Goal: Information Seeking & Learning: Learn about a topic

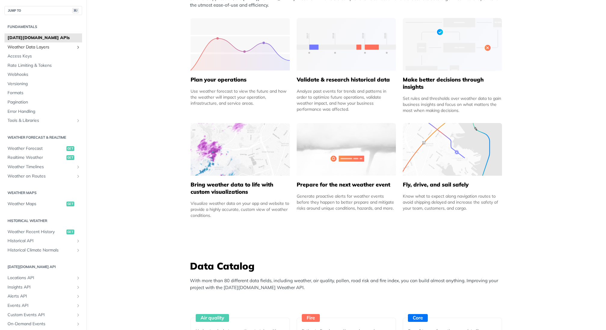
click at [48, 46] on span "Weather Data Layers" at bounding box center [41, 47] width 67 height 6
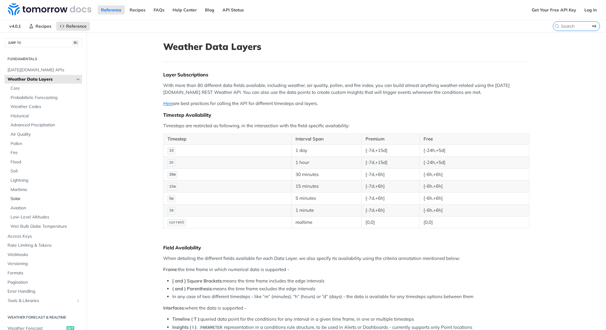
scroll to position [16, 0]
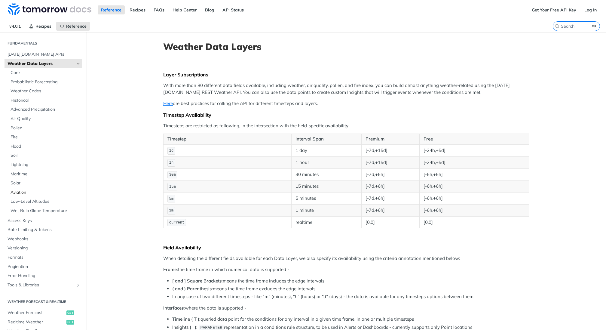
click at [22, 191] on span "Aviation" at bounding box center [46, 192] width 70 height 6
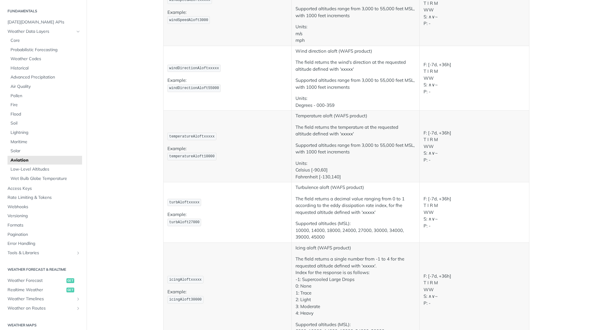
scroll to position [621, 0]
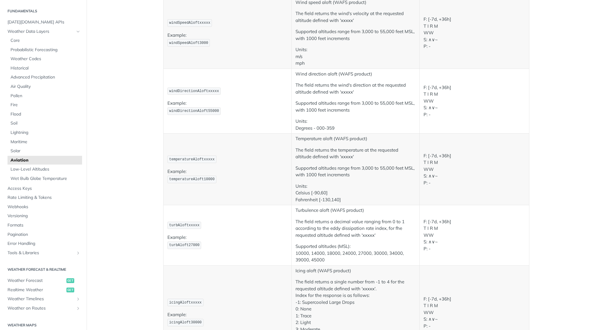
click at [182, 93] on td "windDirectionAloftxxxxx Example: windDirectionAloft55000" at bounding box center [228, 101] width 128 height 65
click at [182, 92] on code "windDirectionAloftxxxxx" at bounding box center [193, 91] width 53 height 8
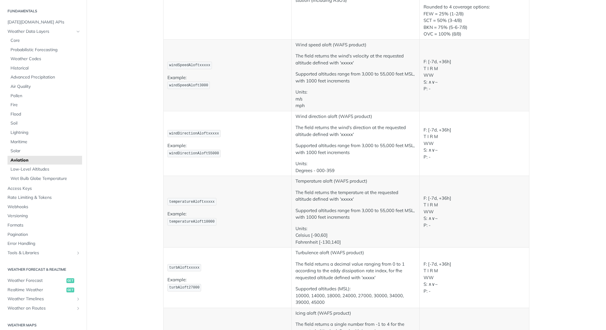
click at [190, 63] on span "windSpeedAloftxxxxx" at bounding box center [189, 65] width 41 height 4
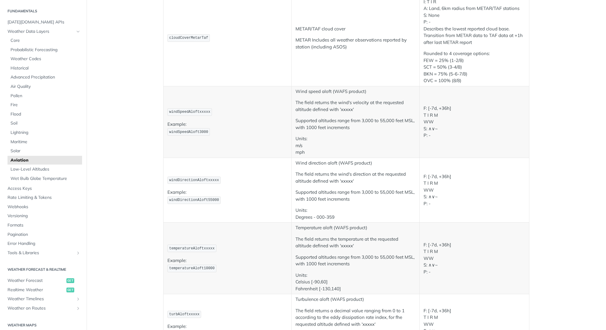
scroll to position [527, 0]
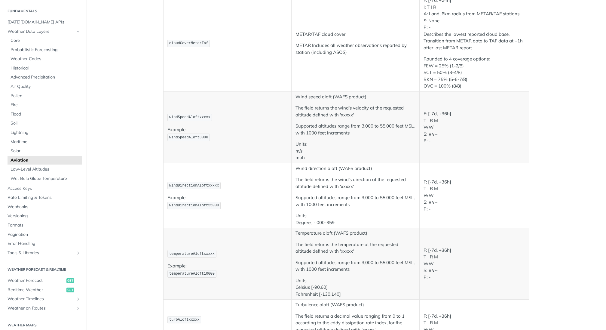
click at [180, 118] on span "windSpeedAloftxxxxx" at bounding box center [189, 117] width 41 height 4
